Goal: Task Accomplishment & Management: Manage account settings

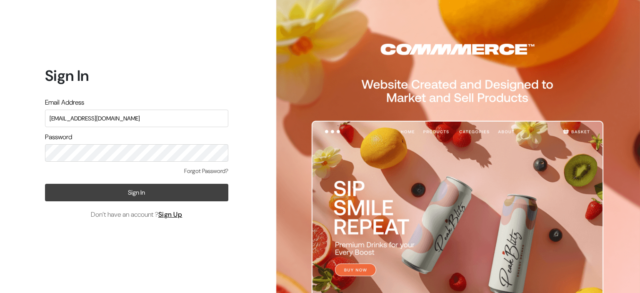
click at [152, 191] on button "Sign In" at bounding box center [136, 192] width 183 height 17
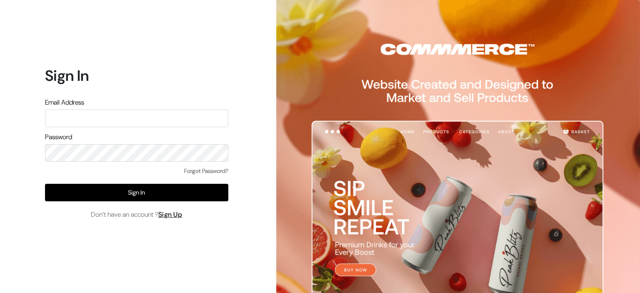
click at [184, 123] on input "text" at bounding box center [136, 118] width 183 height 17
drag, startPoint x: 184, startPoint y: 123, endPoint x: 360, endPoint y: 50, distance: 191.1
click at [360, 50] on div "Sign In Email Address Password Forgot Password? Sign In Don’t have an account ?…" at bounding box center [320, 146] width 640 height 293
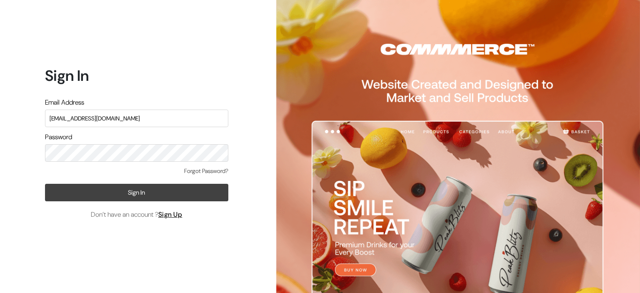
click at [142, 197] on button "Sign In" at bounding box center [136, 192] width 183 height 17
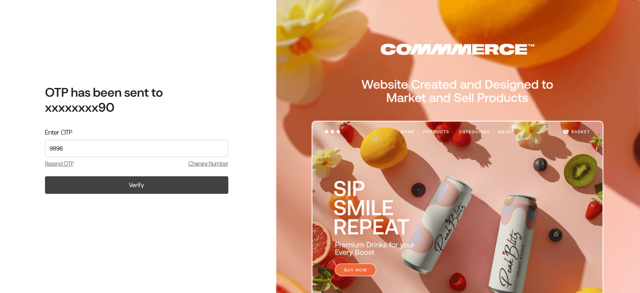
type input "9896"
click at [132, 190] on button "Verify" at bounding box center [136, 184] width 183 height 17
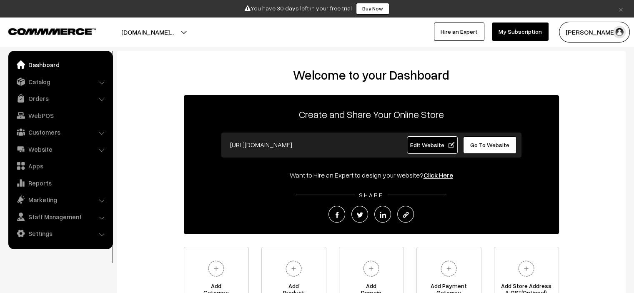
click at [203, 32] on button "[DOMAIN_NAME]…" at bounding box center [147, 32] width 111 height 21
click at [88, 231] on link "Settings" at bounding box center [59, 233] width 99 height 15
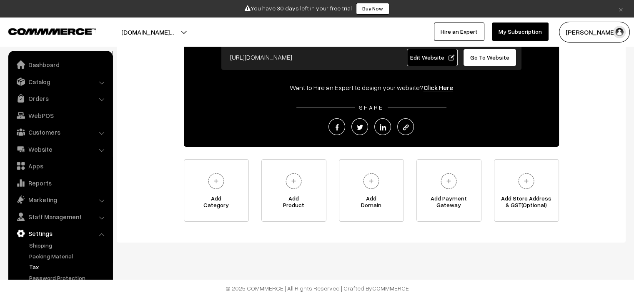
scroll to position [91, 0]
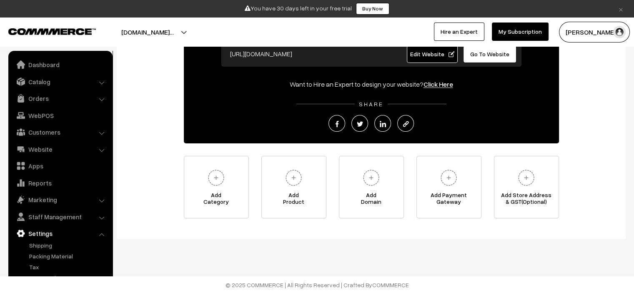
click at [591, 36] on button "[PERSON_NAME]" at bounding box center [594, 32] width 71 height 21
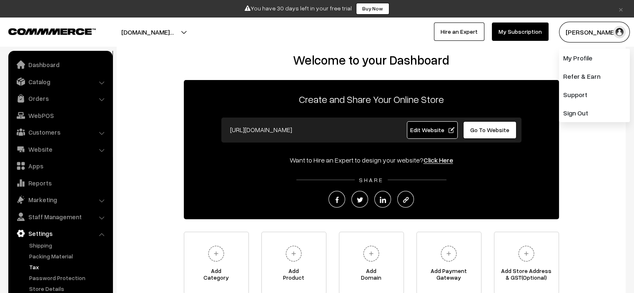
scroll to position [0, 0]
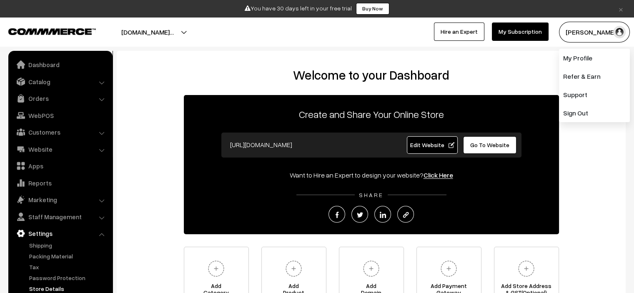
click at [49, 286] on link "Store Details" at bounding box center [68, 288] width 82 height 9
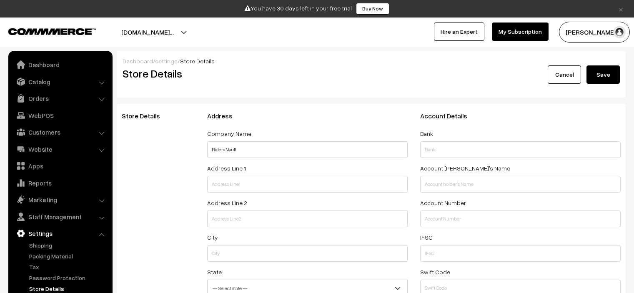
select select "99"
click at [50, 61] on link "Dashboard" at bounding box center [59, 64] width 99 height 15
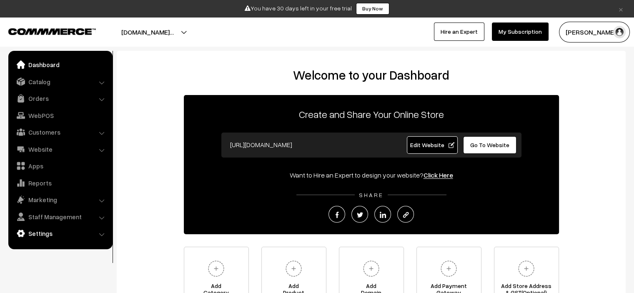
click at [70, 231] on link "Settings" at bounding box center [59, 233] width 99 height 15
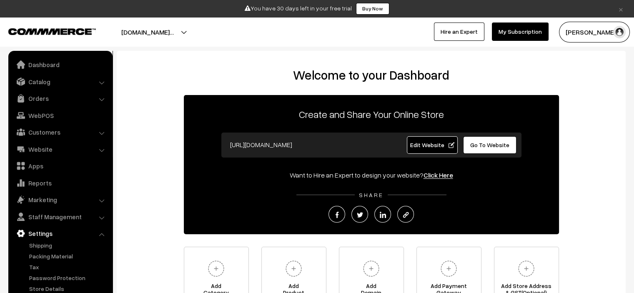
click at [92, 235] on link "Settings" at bounding box center [59, 233] width 99 height 15
click at [345, 145] on input "https://riders-vault.commmerce.com" at bounding box center [308, 144] width 165 height 17
click at [354, 145] on input "https://riders-vault.commmerce.com" at bounding box center [308, 144] width 165 height 17
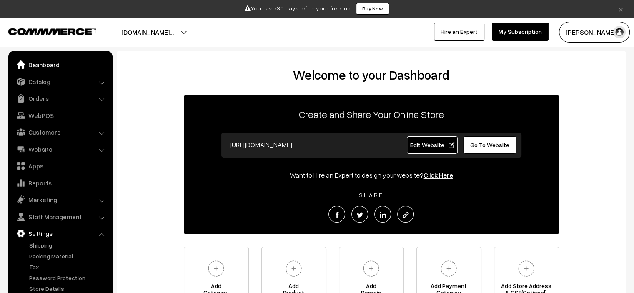
click at [55, 66] on link "Dashboard" at bounding box center [59, 64] width 99 height 15
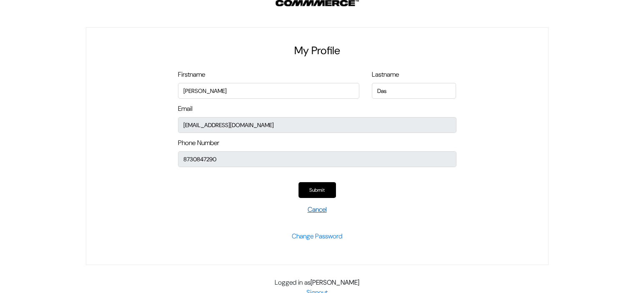
scroll to position [12, 0]
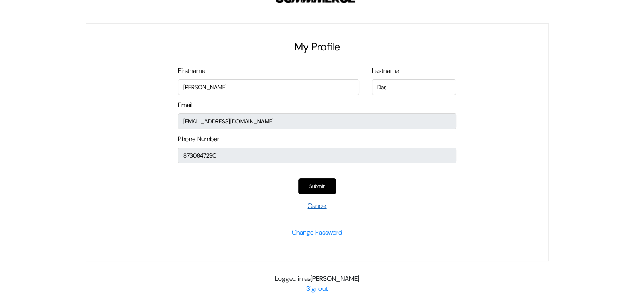
click at [317, 208] on link "Cancel" at bounding box center [316, 205] width 19 height 9
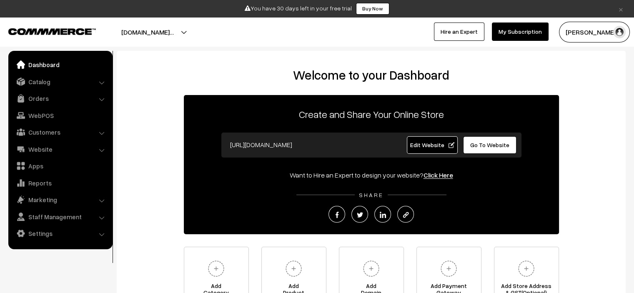
click at [203, 25] on button "[DOMAIN_NAME]…" at bounding box center [147, 32] width 111 height 21
click at [529, 33] on link "My Subscription" at bounding box center [520, 31] width 57 height 18
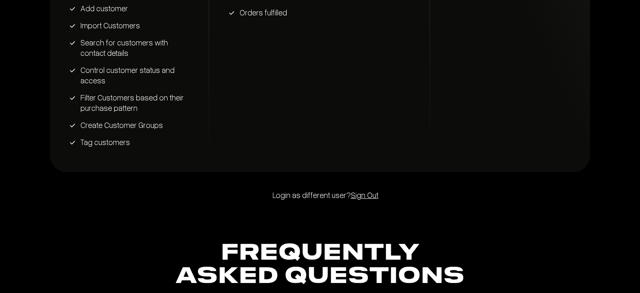
scroll to position [1676, 0]
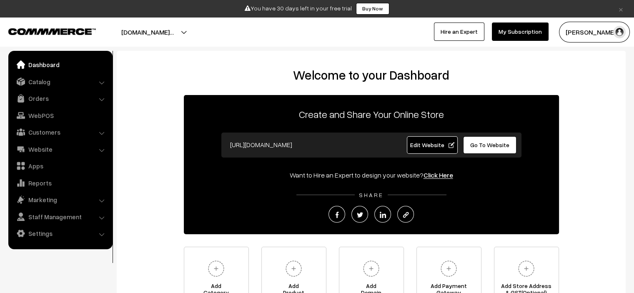
click at [282, 145] on input "https://riders-vault.commmerce.com" at bounding box center [308, 144] width 165 height 17
click at [102, 147] on link "Website" at bounding box center [59, 149] width 99 height 15
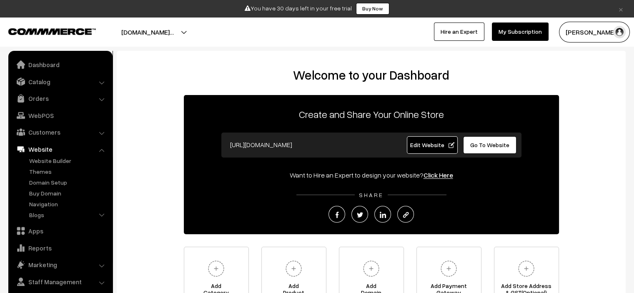
click at [102, 213] on li "Blogs Authors Categories Blogs" at bounding box center [68, 215] width 83 height 11
click at [545, 33] on link "My Subscription" at bounding box center [520, 31] width 57 height 18
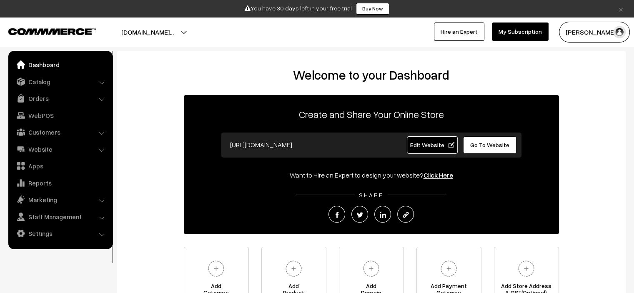
click at [203, 31] on button "[DOMAIN_NAME]…" at bounding box center [147, 32] width 111 height 21
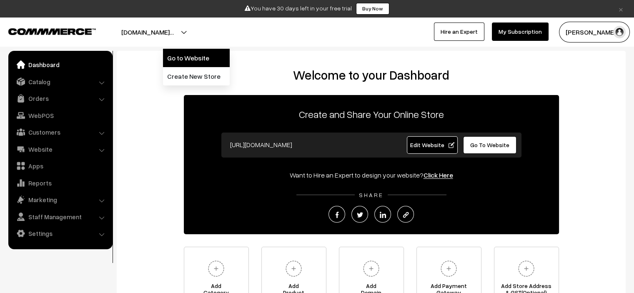
click at [201, 61] on link "Go to Website" at bounding box center [196, 58] width 67 height 18
